Goal: Complete application form

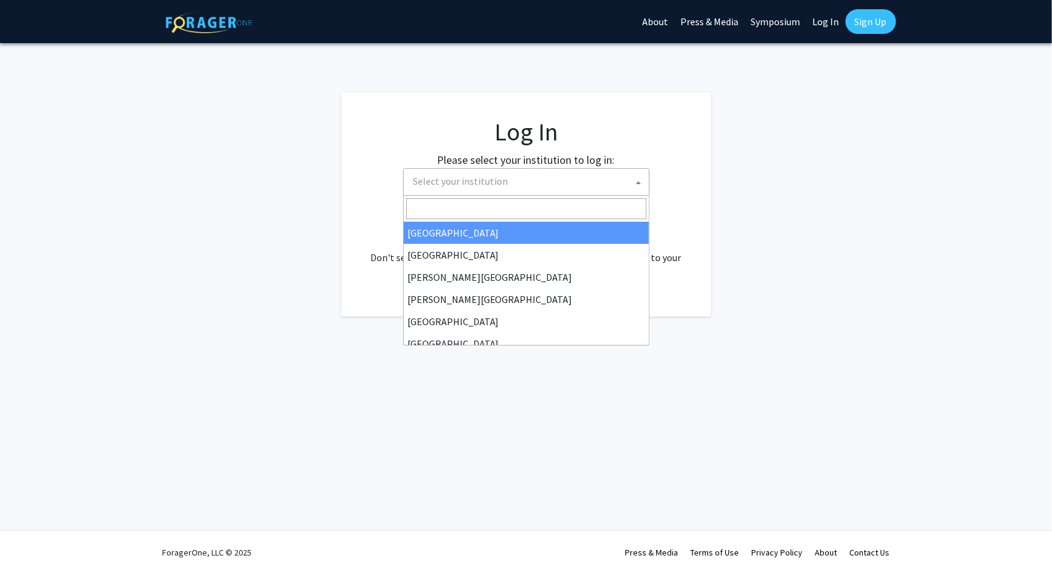
click at [562, 173] on span "Select your institution" at bounding box center [528, 181] width 240 height 25
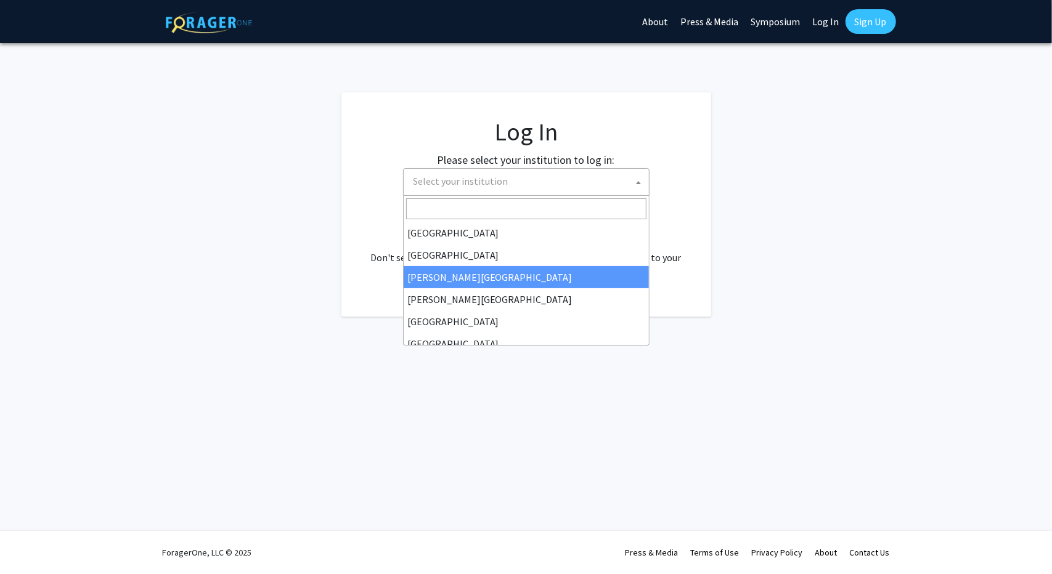
select select "5"
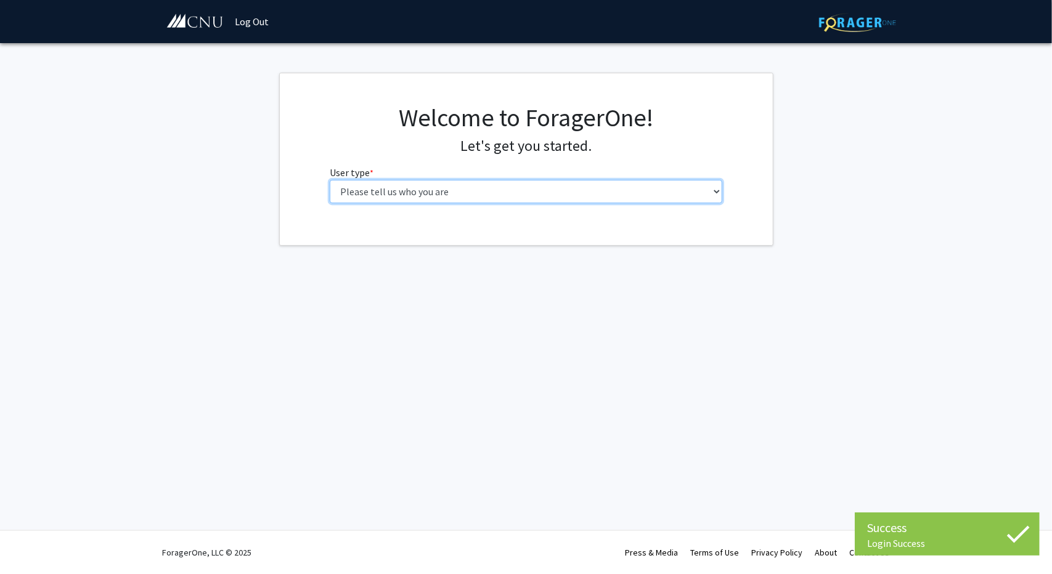
click at [654, 199] on select "Please tell us who you are Undergraduate Student Master's Student Doctoral Cand…" at bounding box center [526, 191] width 392 height 23
select select "1: undergrad"
click at [330, 180] on select "Please tell us who you are Undergraduate Student Master's Student Doctoral Cand…" at bounding box center [526, 191] width 392 height 23
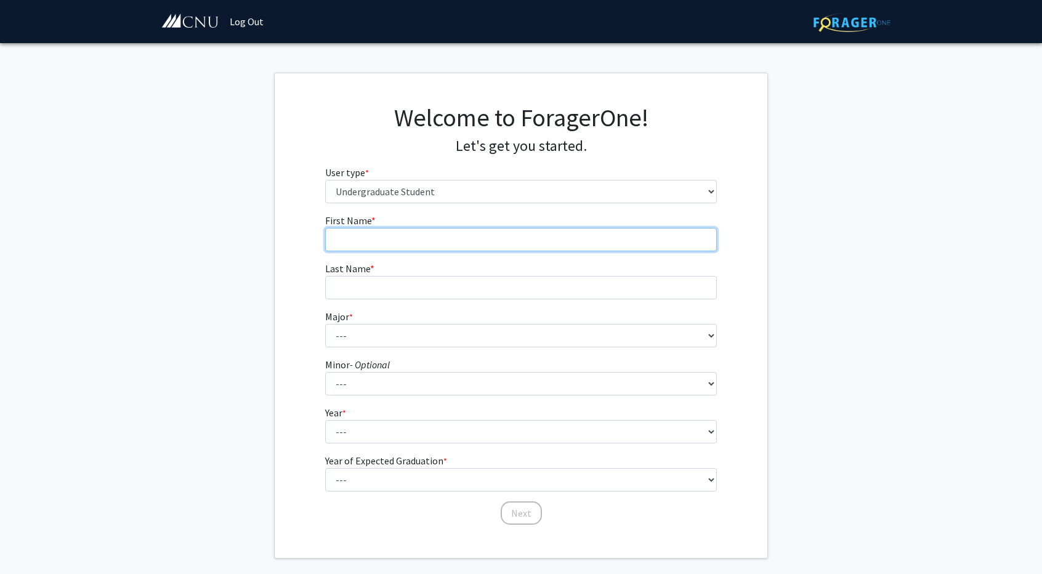
click at [531, 248] on input "First Name * required" at bounding box center [521, 239] width 392 height 23
type input "[PERSON_NAME]"
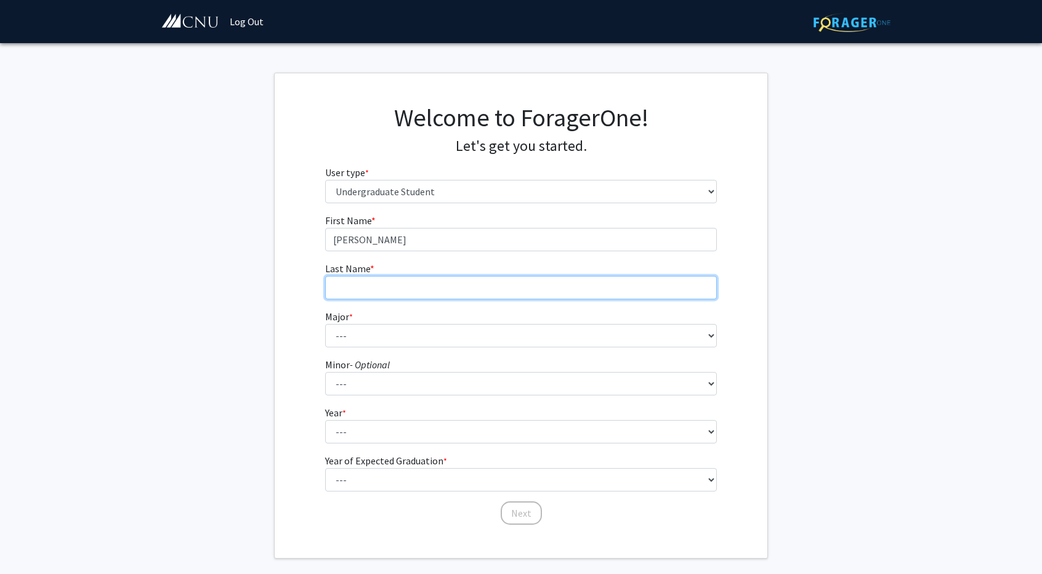
click at [485, 278] on input "Last Name * required" at bounding box center [521, 287] width 392 height 23
type input "[DEMOGRAPHIC_DATA]"
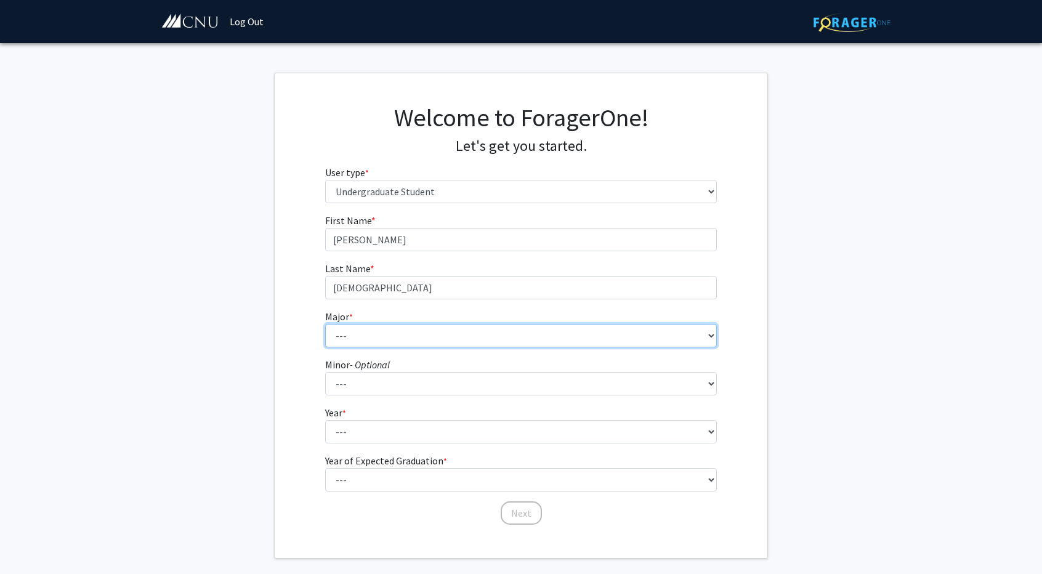
click at [448, 341] on select "--- Accounting Applied Physics Art History Biochemistry Biology Chemistry Class…" at bounding box center [521, 335] width 392 height 23
select select "5: 616"
click at [325, 324] on select "--- Accounting Applied Physics Art History Biochemistry Biology Chemistry Class…" at bounding box center [521, 335] width 392 height 23
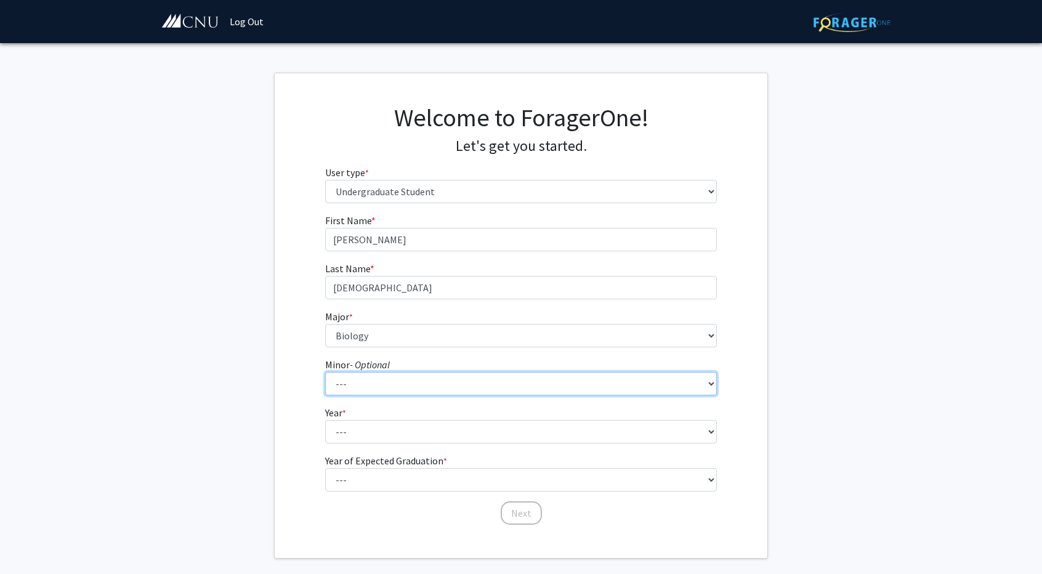
click at [502, 379] on select "--- African American Studies American Studies Anthropology Asian Studies Busine…" at bounding box center [521, 383] width 392 height 23
click at [502, 418] on fg-select "Year * required --- First-year Sophomore Junior Senior Postbaccalaureate Certif…" at bounding box center [521, 424] width 392 height 38
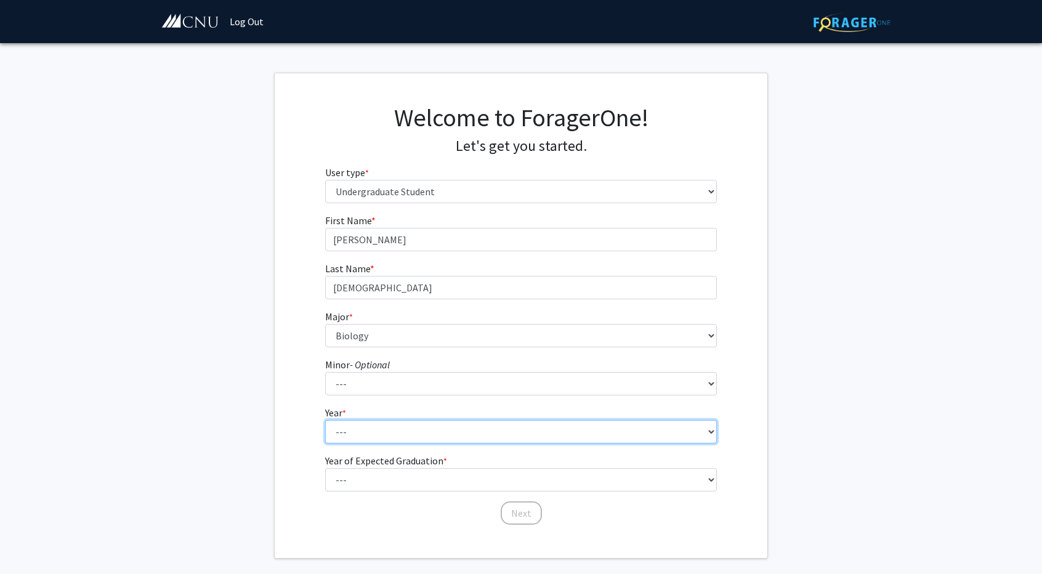
click at [507, 429] on select "--- First-year Sophomore Junior Senior Postbaccalaureate Certificate" at bounding box center [521, 431] width 392 height 23
select select "3: junior"
click at [325, 420] on select "--- First-year Sophomore Junior Senior Postbaccalaureate Certificate" at bounding box center [521, 431] width 392 height 23
click at [471, 438] on select "--- First-year Sophomore Junior Senior Postbaccalaureate Certificate" at bounding box center [521, 431] width 392 height 23
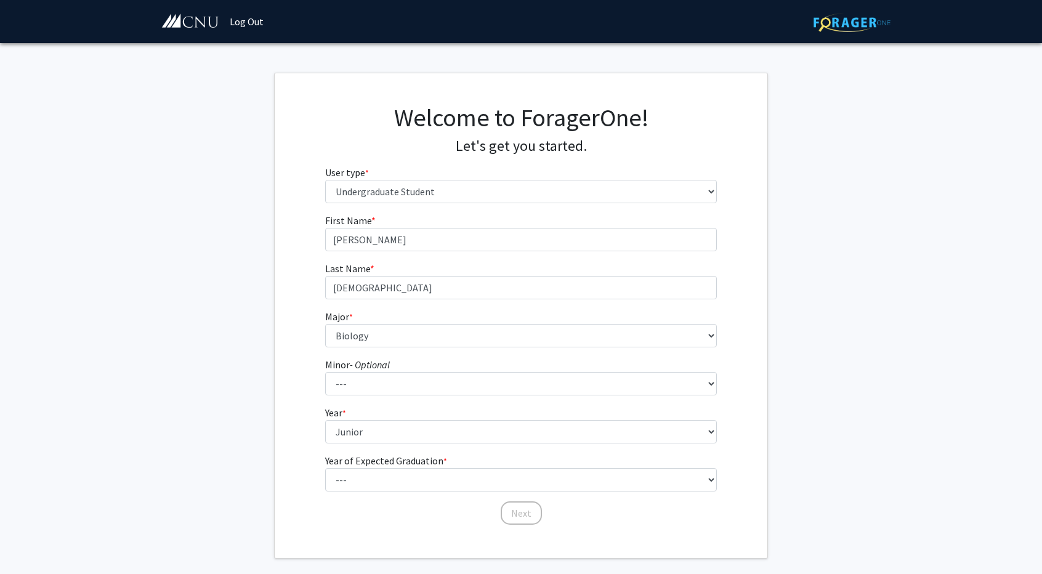
click at [294, 431] on div "First Name * required [PERSON_NAME] Last Name * required [PERSON_NAME] * requir…" at bounding box center [521, 369] width 493 height 313
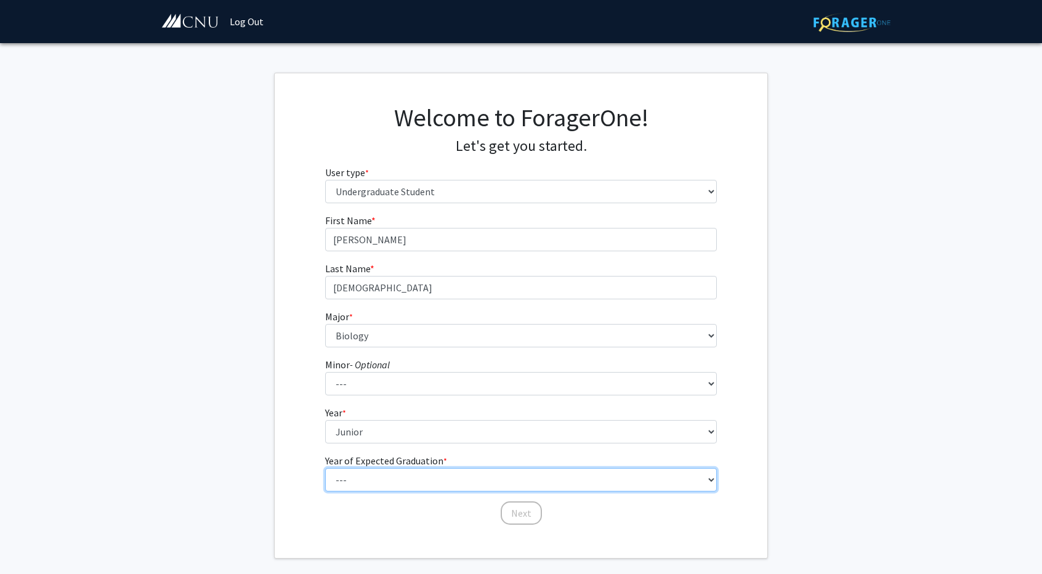
click at [373, 489] on select "--- 2025 2026 2027 2028 2029 2030 2031 2032 2033 2034" at bounding box center [521, 479] width 392 height 23
select select "2: 2026"
click at [325, 468] on select "--- 2025 2026 2027 2028 2029 2030 2031 2032 2033 2034" at bounding box center [521, 479] width 392 height 23
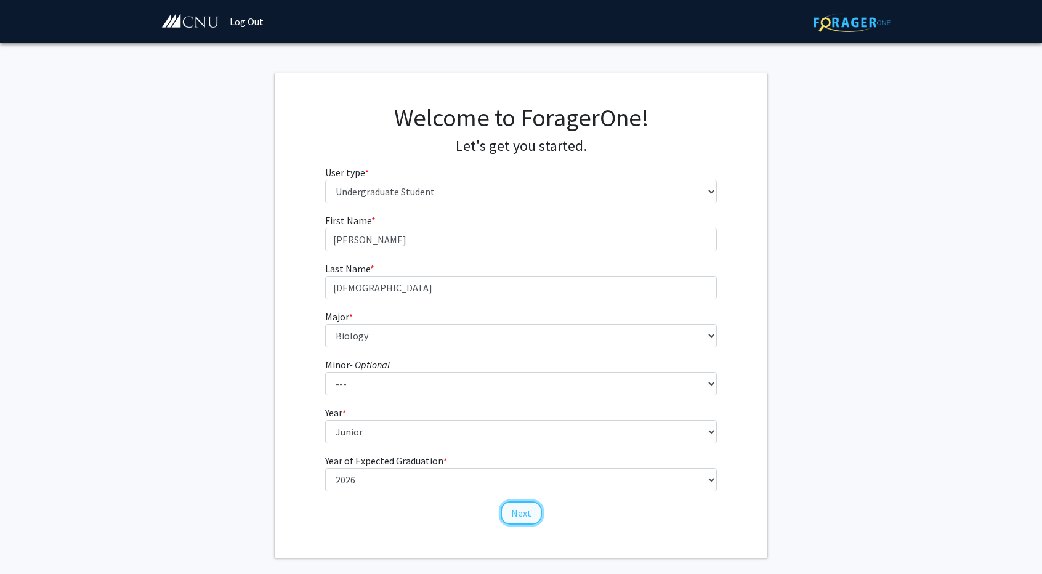
click at [518, 519] on button "Next" at bounding box center [521, 513] width 41 height 23
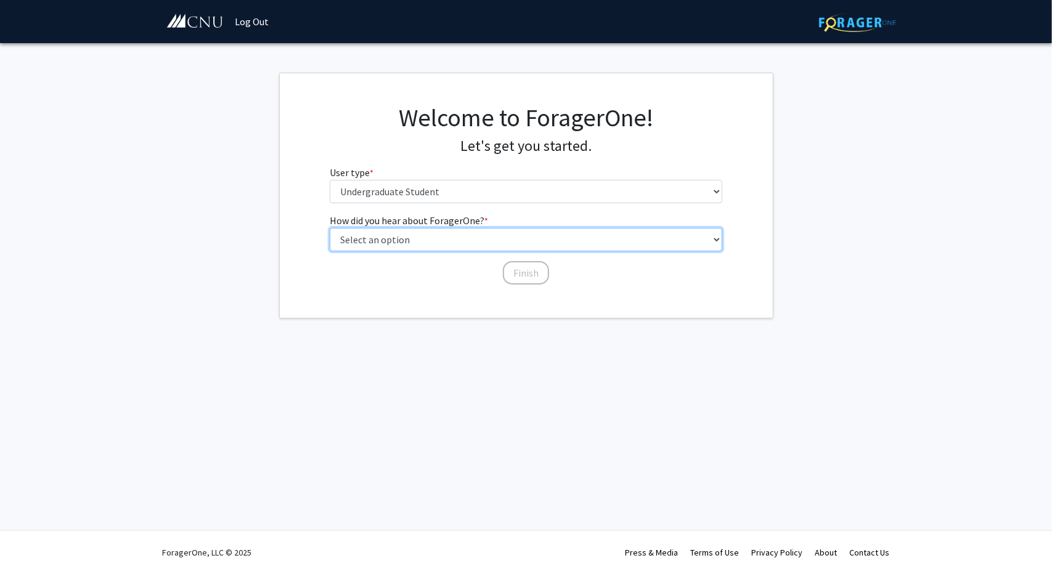
click at [491, 235] on select "Select an option Peer/student recommendation Faculty/staff recommendation Unive…" at bounding box center [526, 239] width 392 height 23
select select "3: university_website"
click at [330, 228] on select "Select an option Peer/student recommendation Faculty/staff recommendation Unive…" at bounding box center [526, 239] width 392 height 23
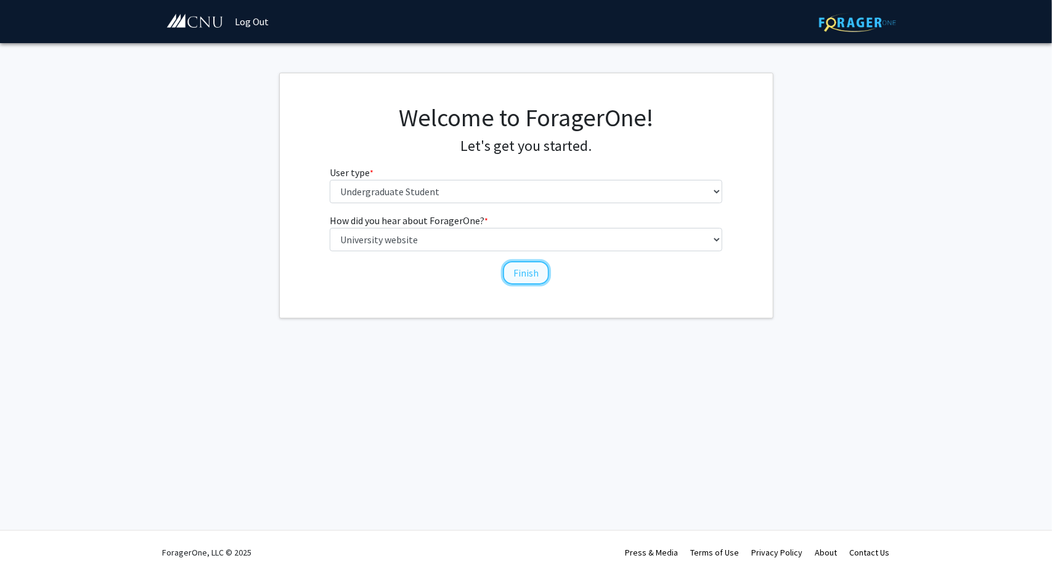
click at [516, 270] on button "Finish" at bounding box center [526, 272] width 46 height 23
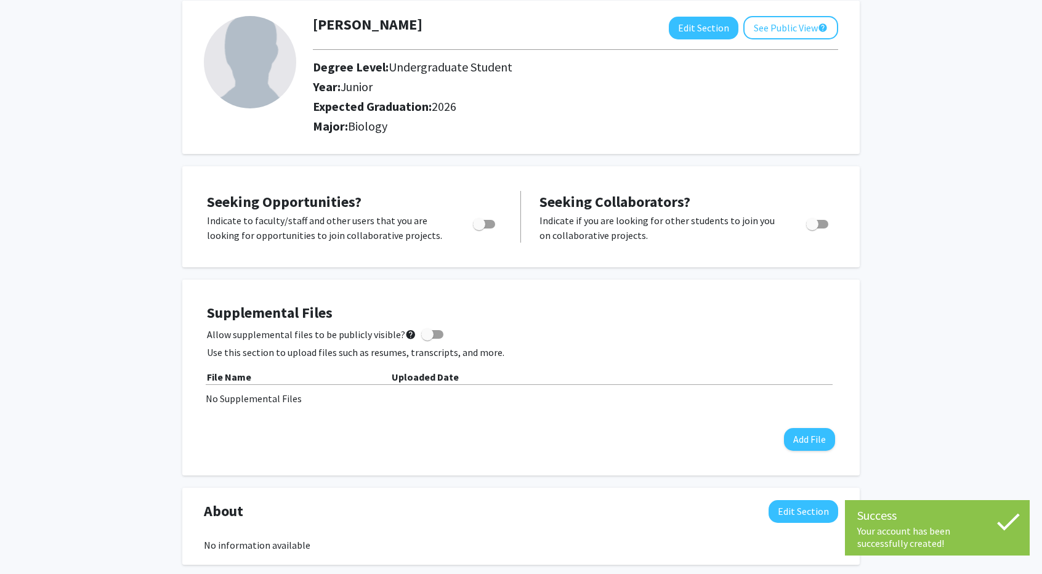
scroll to position [119, 0]
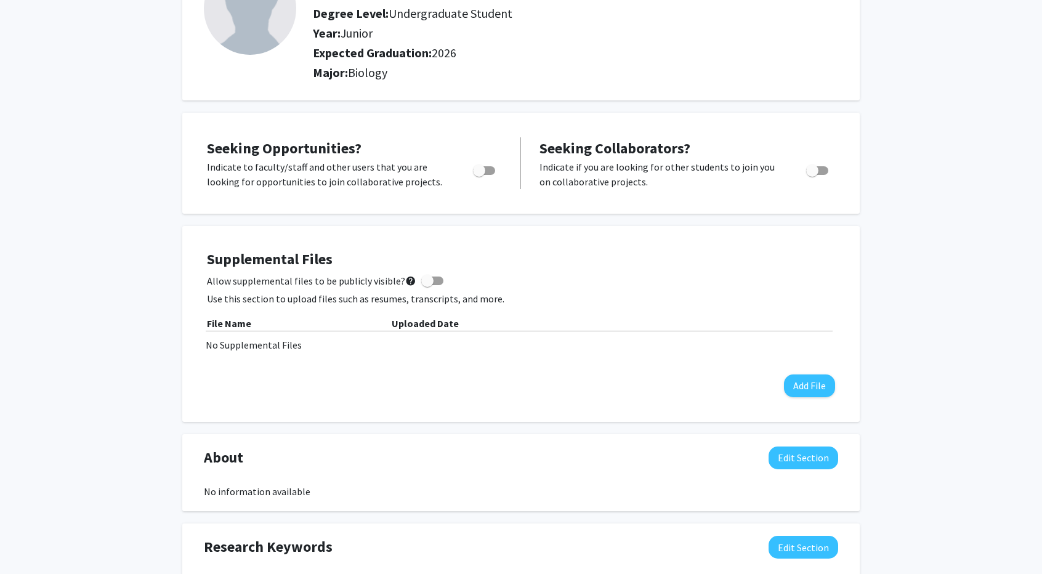
click at [489, 164] on label "Toggle" at bounding box center [481, 170] width 27 height 15
click at [479, 175] on input "Are you actively seeking opportunities?" at bounding box center [479, 175] width 1 height 1
checkbox input "true"
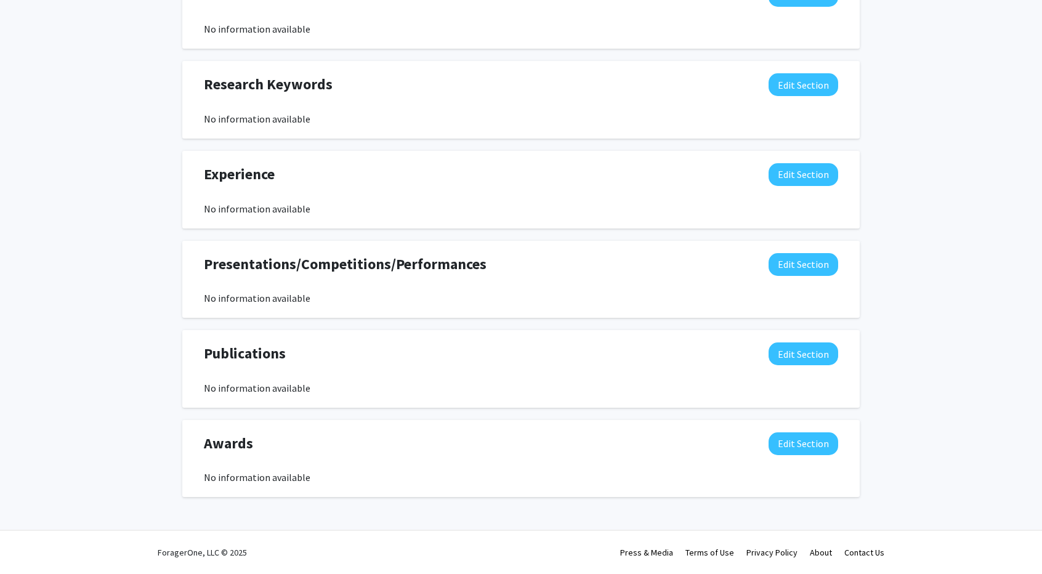
scroll to position [0, 0]
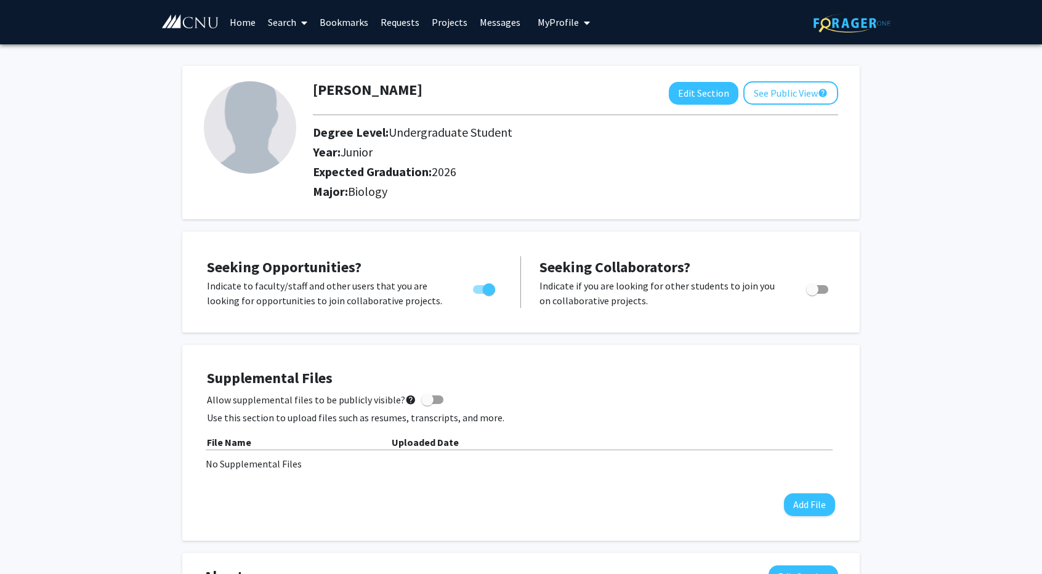
click at [246, 23] on link "Home" at bounding box center [243, 22] width 38 height 43
